Goal: Understand process/instructions

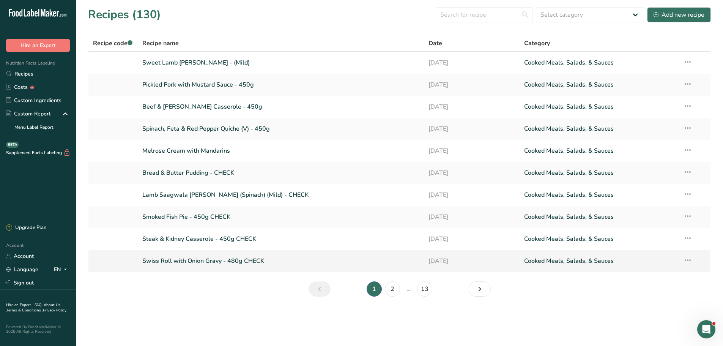
click at [189, 260] on link "Swiss Roll with Onion Gravy - 480g CHECK" at bounding box center [280, 261] width 277 height 16
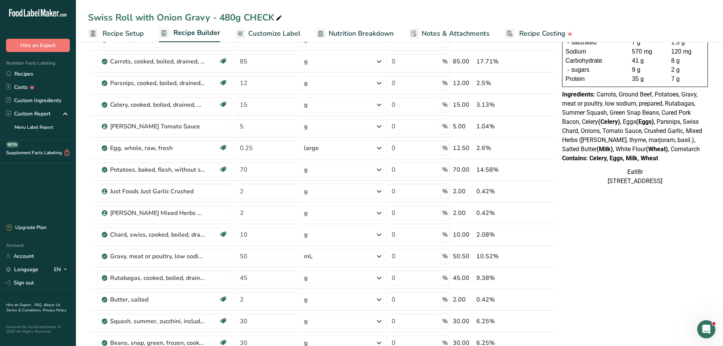
scroll to position [101, 0]
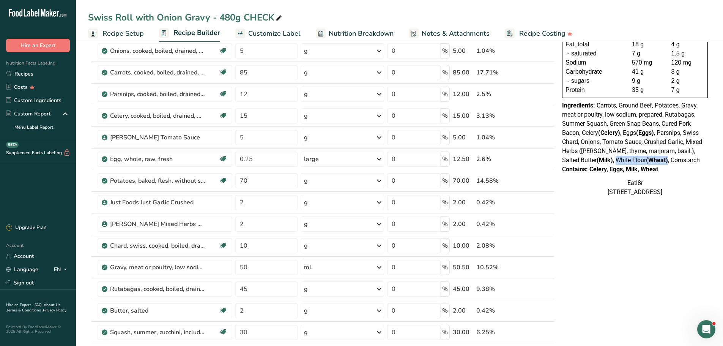
drag, startPoint x: 599, startPoint y: 159, endPoint x: 653, endPoint y: 159, distance: 53.9
click at [653, 159] on span "Carrots, Ground Beef, Potatoes, Gravy, meat or poultry, low sodium, prepared, R…" at bounding box center [632, 133] width 140 height 62
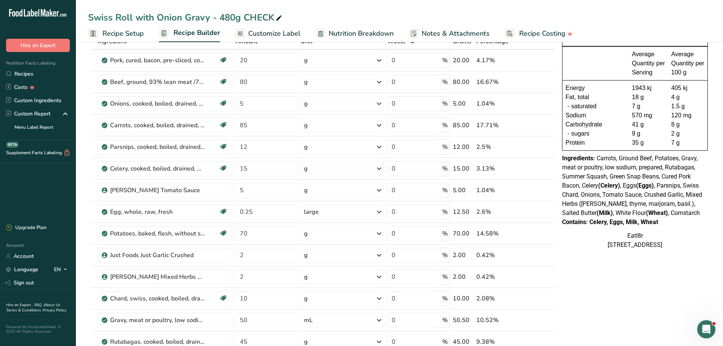
scroll to position [0, 0]
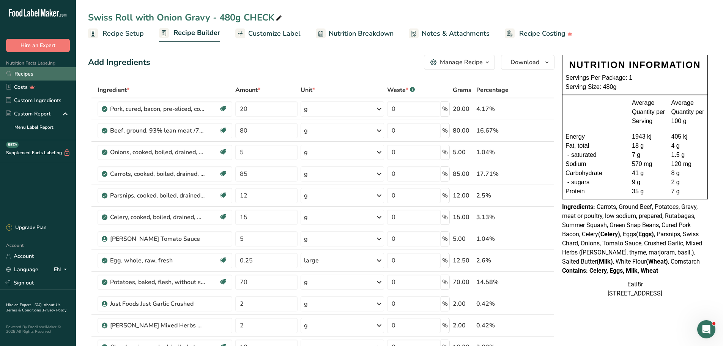
click at [28, 75] on link "Recipes" at bounding box center [38, 73] width 76 height 13
